Goal: Entertainment & Leisure: Consume media (video, audio)

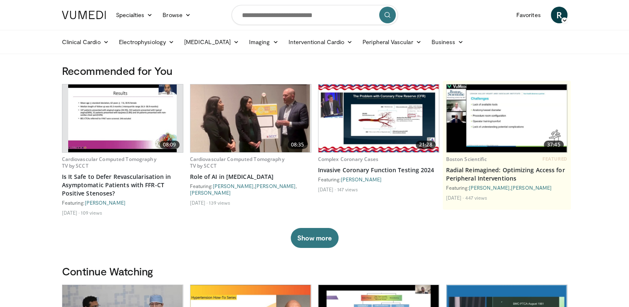
click at [122, 124] on link "08:09" at bounding box center [122, 118] width 121 height 68
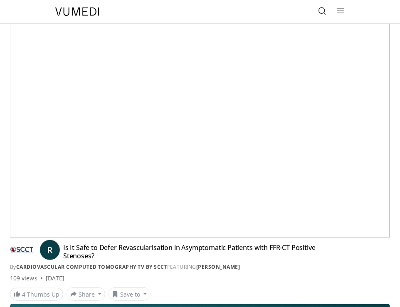
click at [335, 159] on div "10 seconds Tap to unmute" at bounding box center [199, 130] width 379 height 213
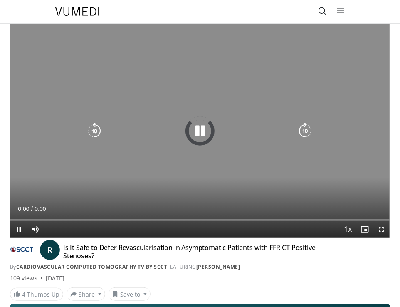
click at [198, 136] on icon "Video Player" at bounding box center [200, 131] width 17 height 17
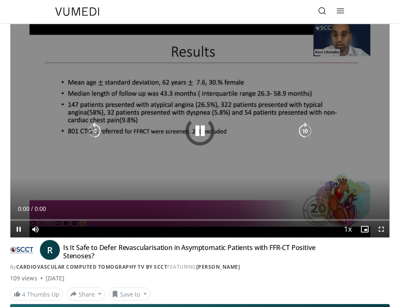
click at [198, 136] on icon "Video Player" at bounding box center [200, 131] width 17 height 17
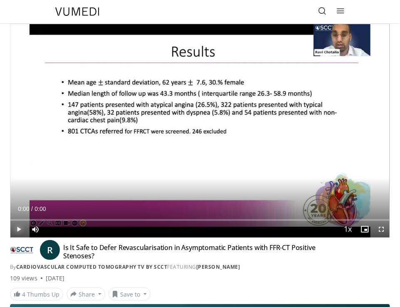
click at [20, 230] on span "Video Player" at bounding box center [18, 229] width 17 height 17
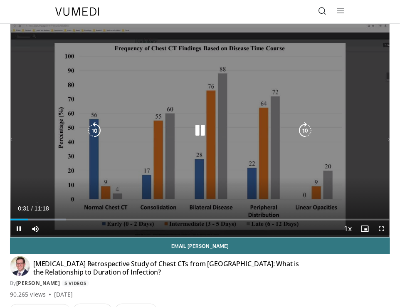
click at [200, 132] on icon "Video Player" at bounding box center [200, 130] width 17 height 17
